Goal: Download file/media

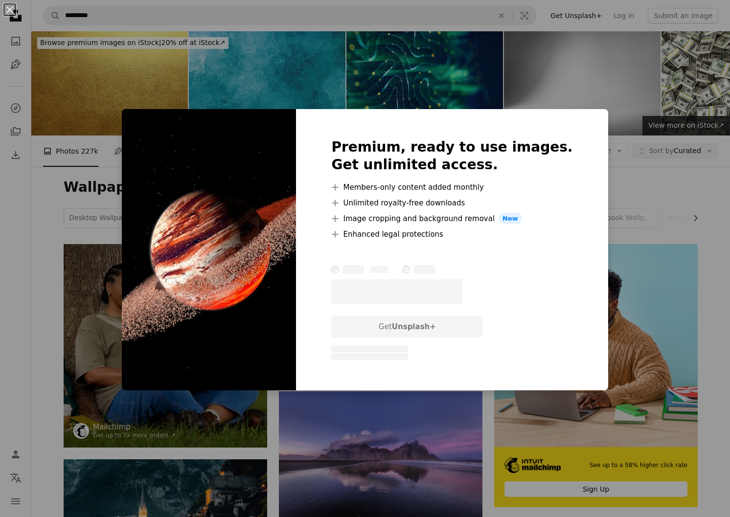
scroll to position [2885, 0]
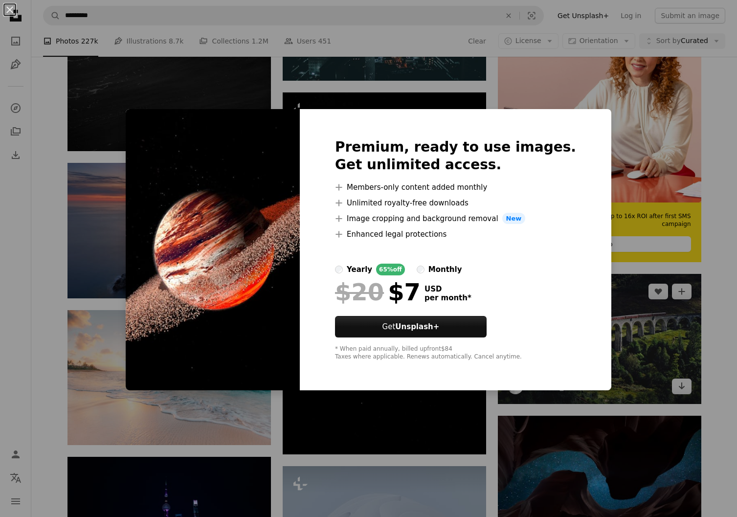
drag, startPoint x: 619, startPoint y: 290, endPoint x: 607, endPoint y: 302, distance: 16.6
click at [619, 291] on div "An X shape Premium, ready to use images. Get unlimited access. A plus sign Memb…" at bounding box center [368, 258] width 737 height 517
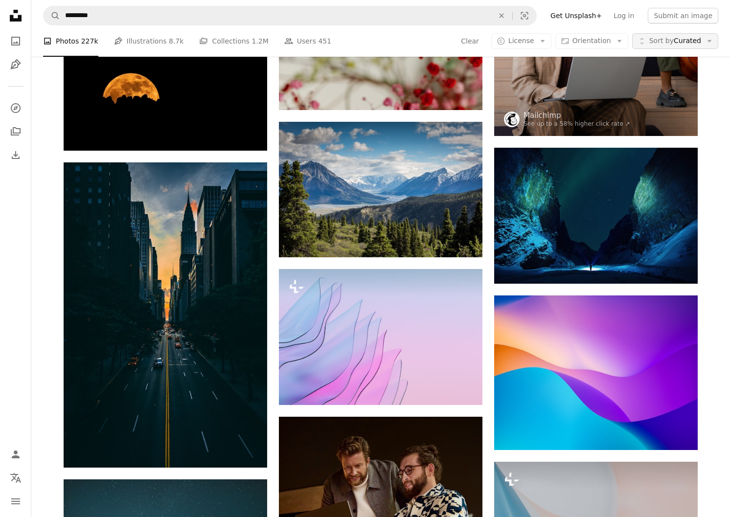
scroll to position [733, 0]
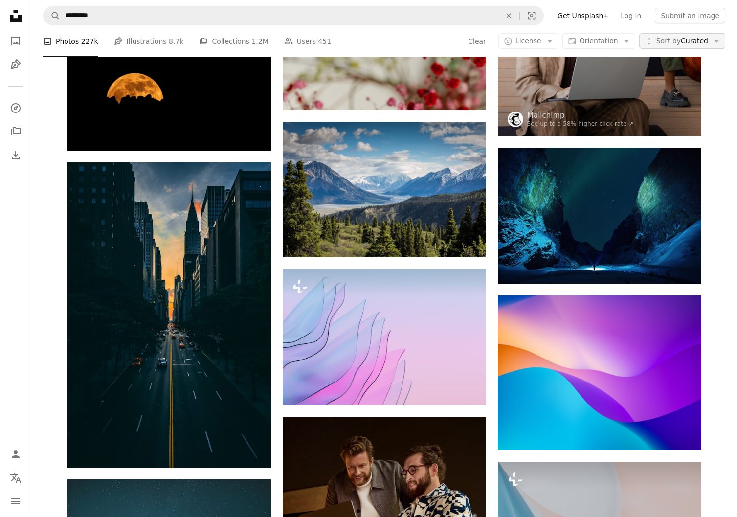
click at [675, 39] on span "Sort by Curated" at bounding box center [682, 41] width 52 height 10
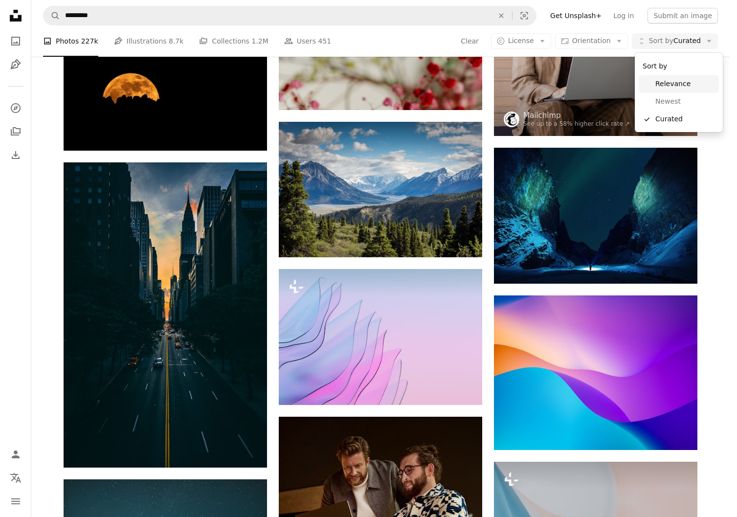
click at [662, 87] on span "Relevance" at bounding box center [685, 84] width 60 height 10
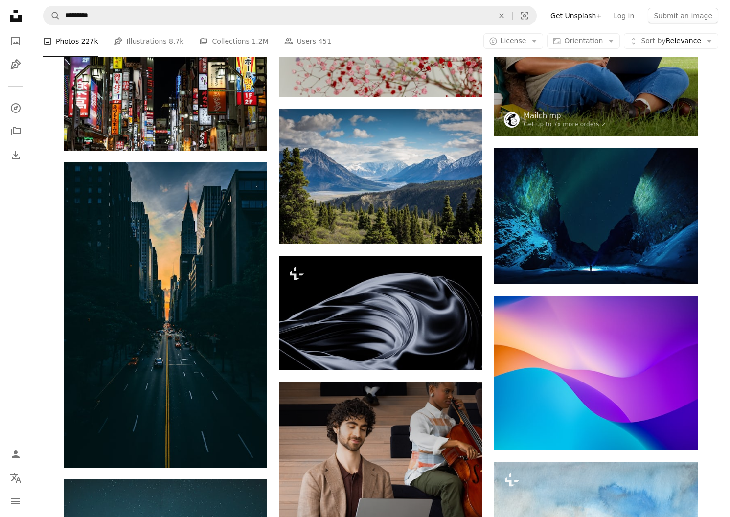
click at [62, 57] on li "A photo Photos 227k" at bounding box center [70, 40] width 55 height 31
click at [225, 57] on link "A stack of folders Collections 1.2M" at bounding box center [233, 40] width 69 height 31
click at [224, 57] on link "A stack of folders Collections 1.2M" at bounding box center [233, 40] width 69 height 31
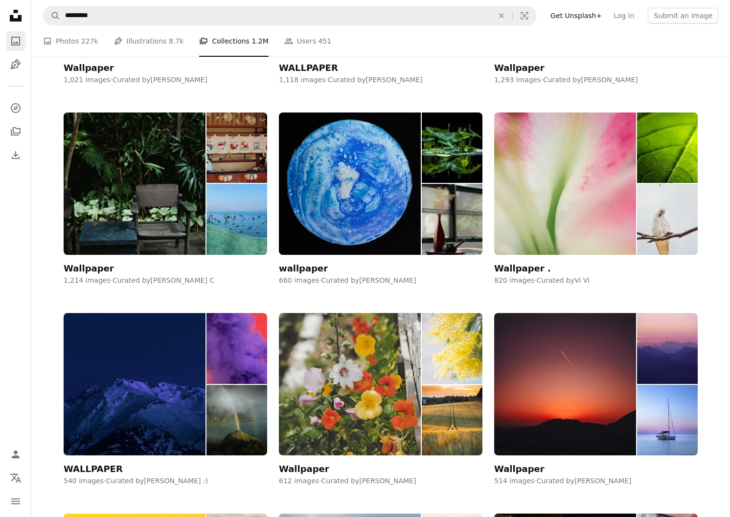
click at [18, 46] on icon "A photo" at bounding box center [16, 41] width 12 height 12
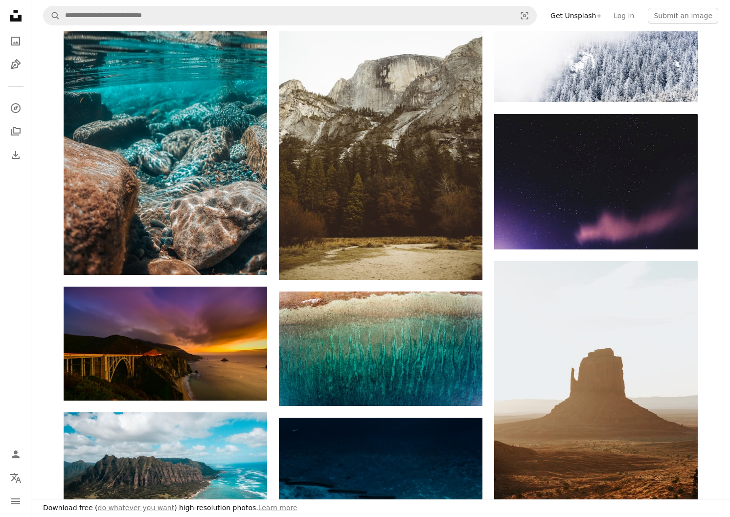
drag, startPoint x: 427, startPoint y: 401, endPoint x: 447, endPoint y: 397, distance: 20.5
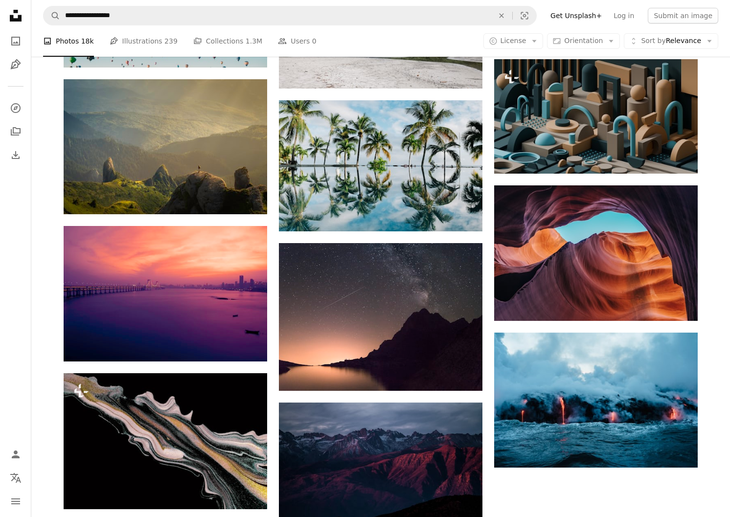
scroll to position [147, 0]
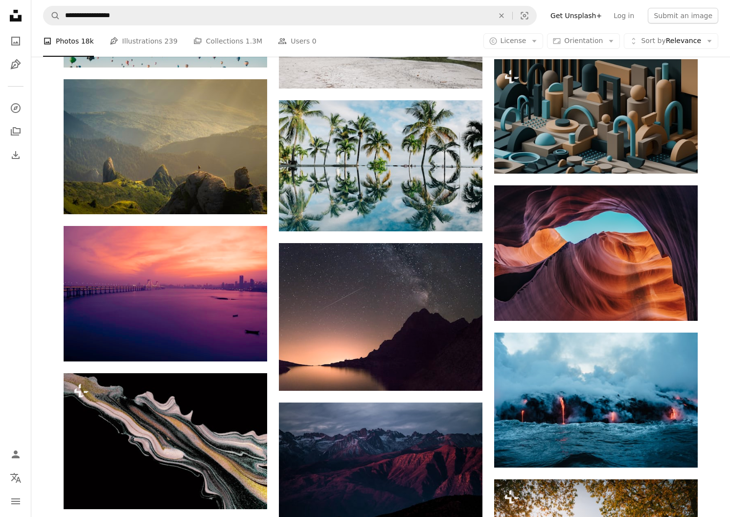
scroll to position [5965, 0]
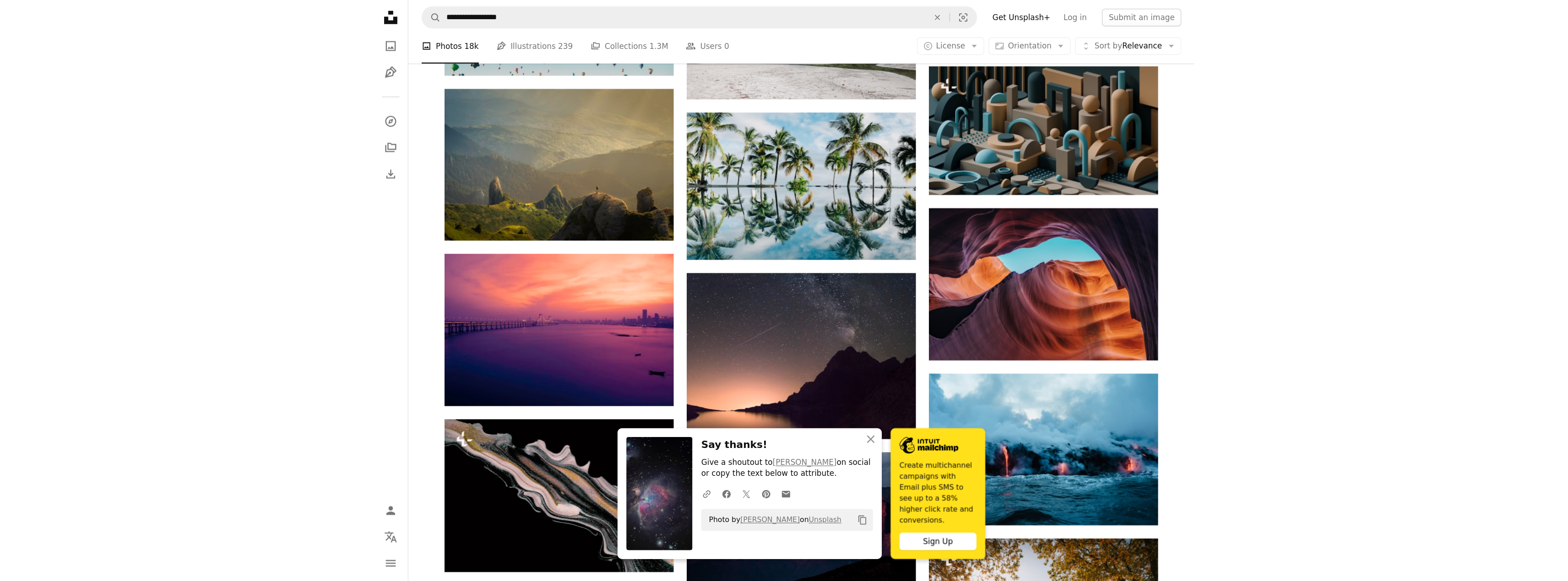
scroll to position [5667, 0]
